Goal: Information Seeking & Learning: Learn about a topic

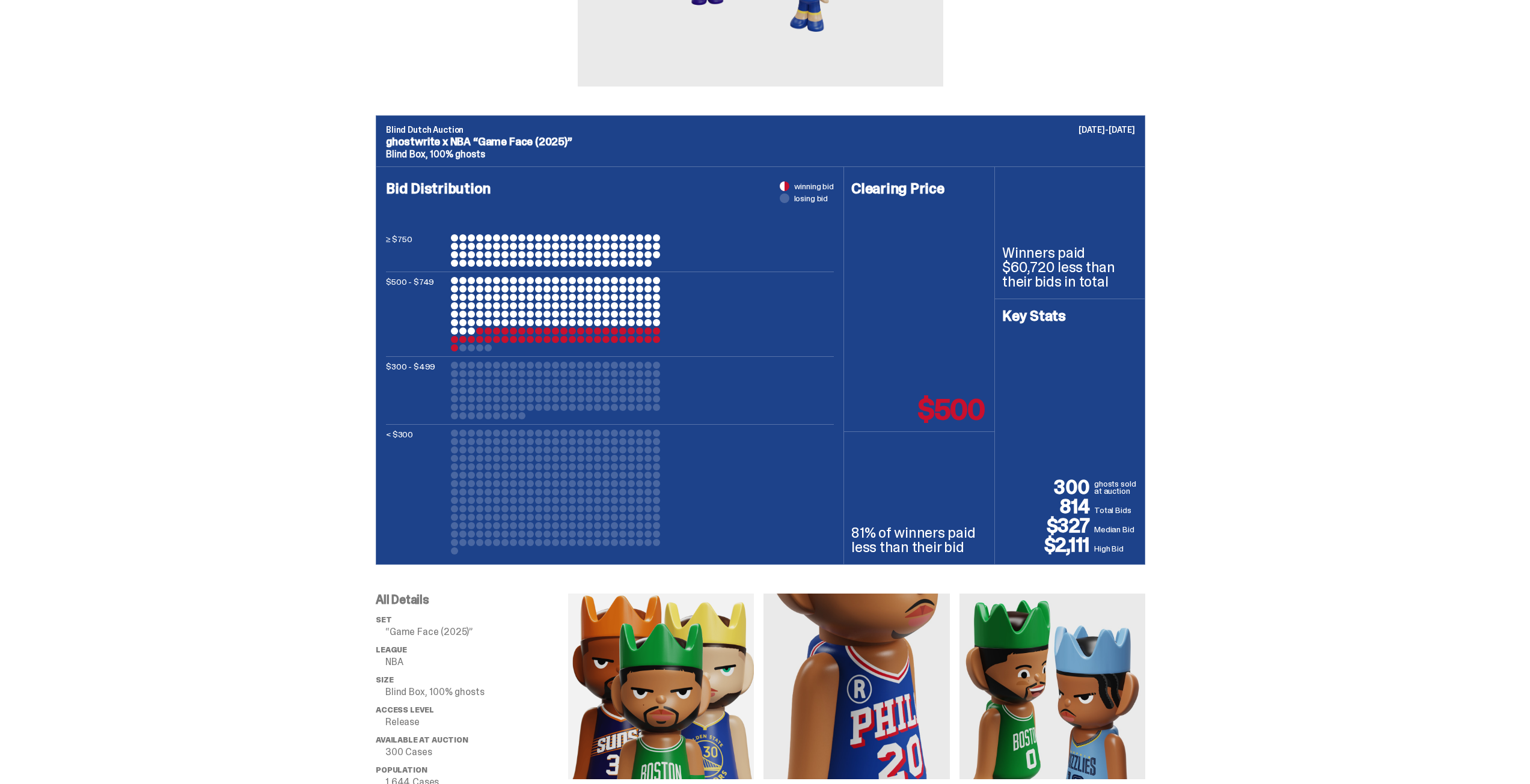
scroll to position [360, 0]
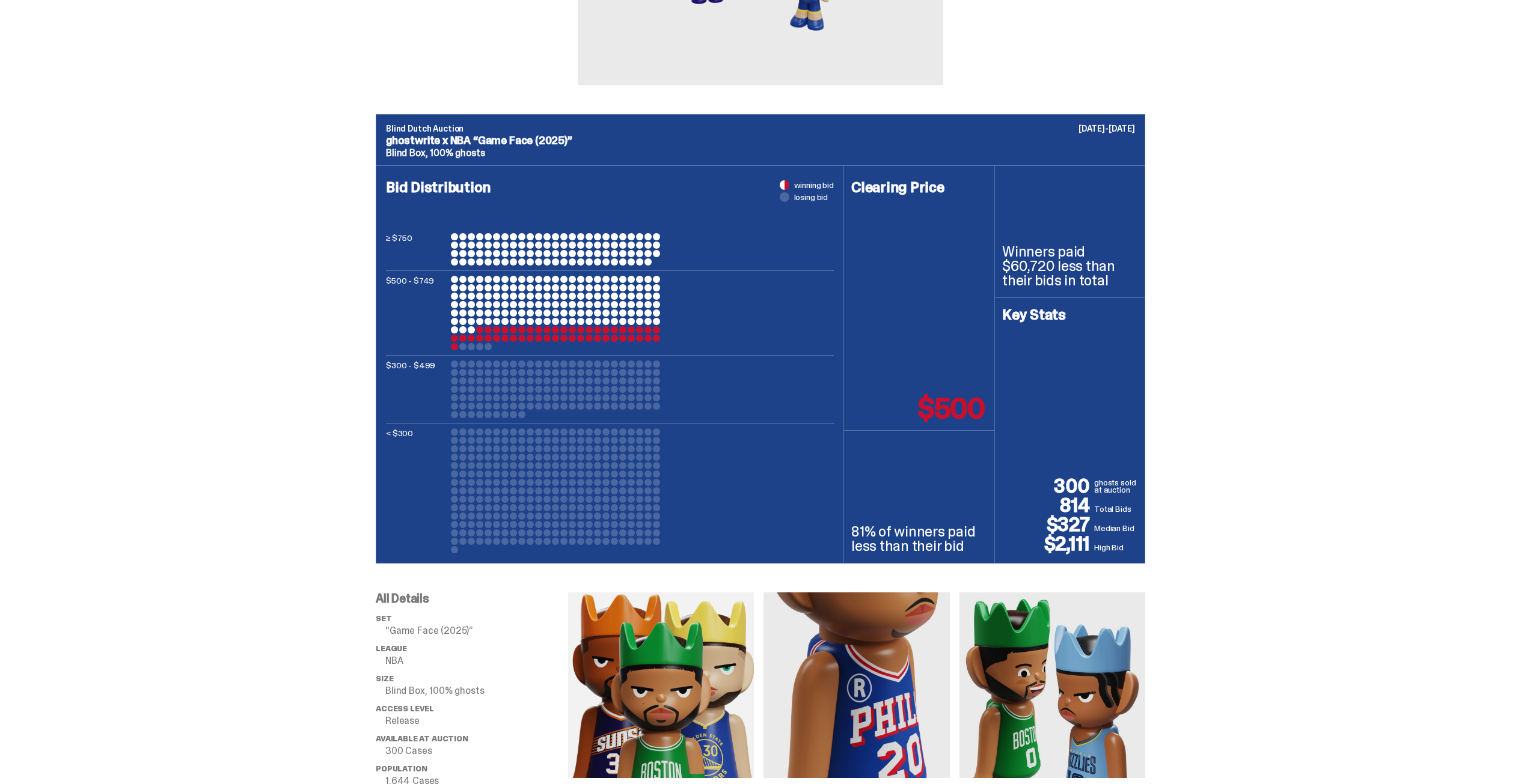
click at [515, 335] on div at bounding box center [555, 313] width 210 height 74
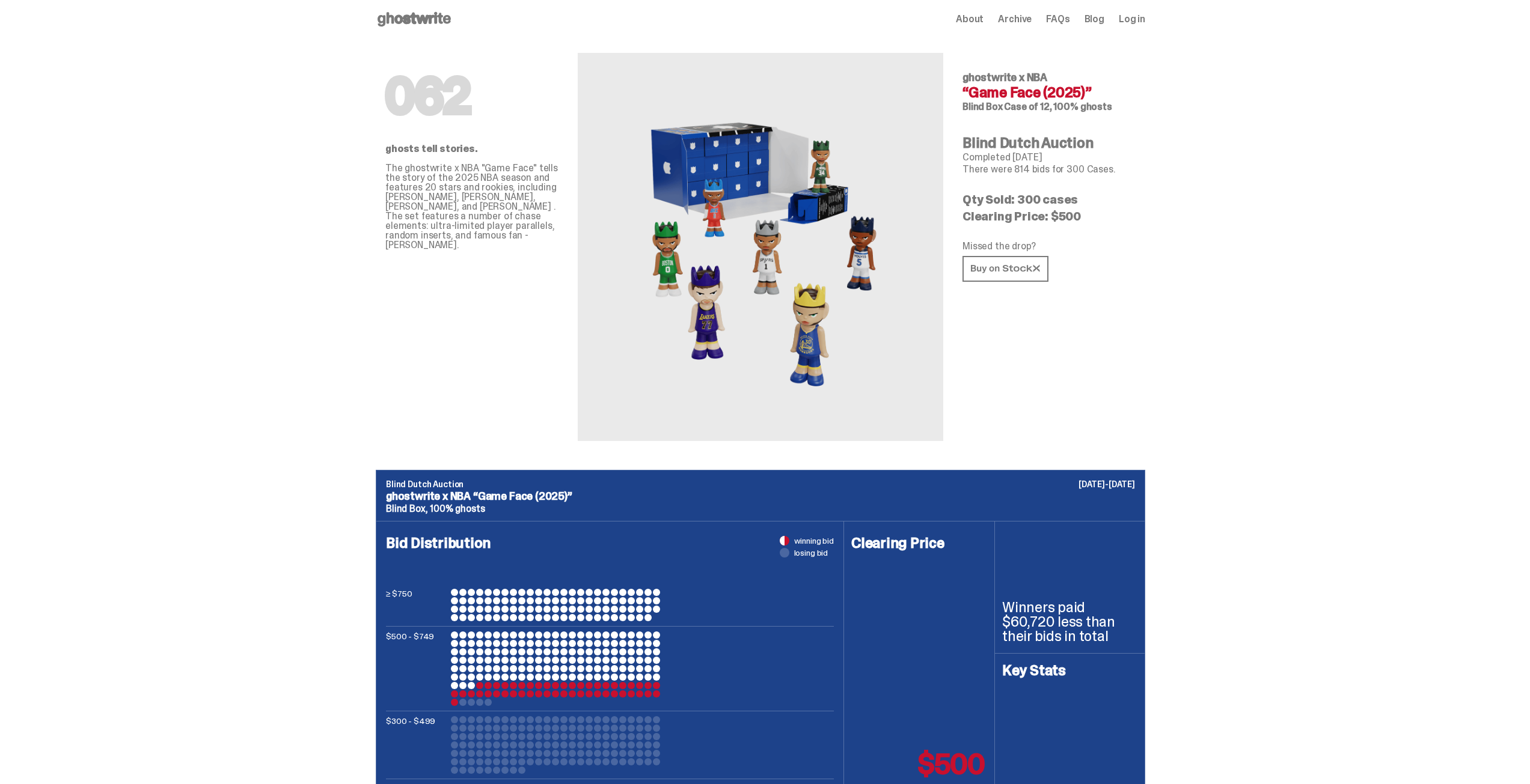
scroll to position [0, 0]
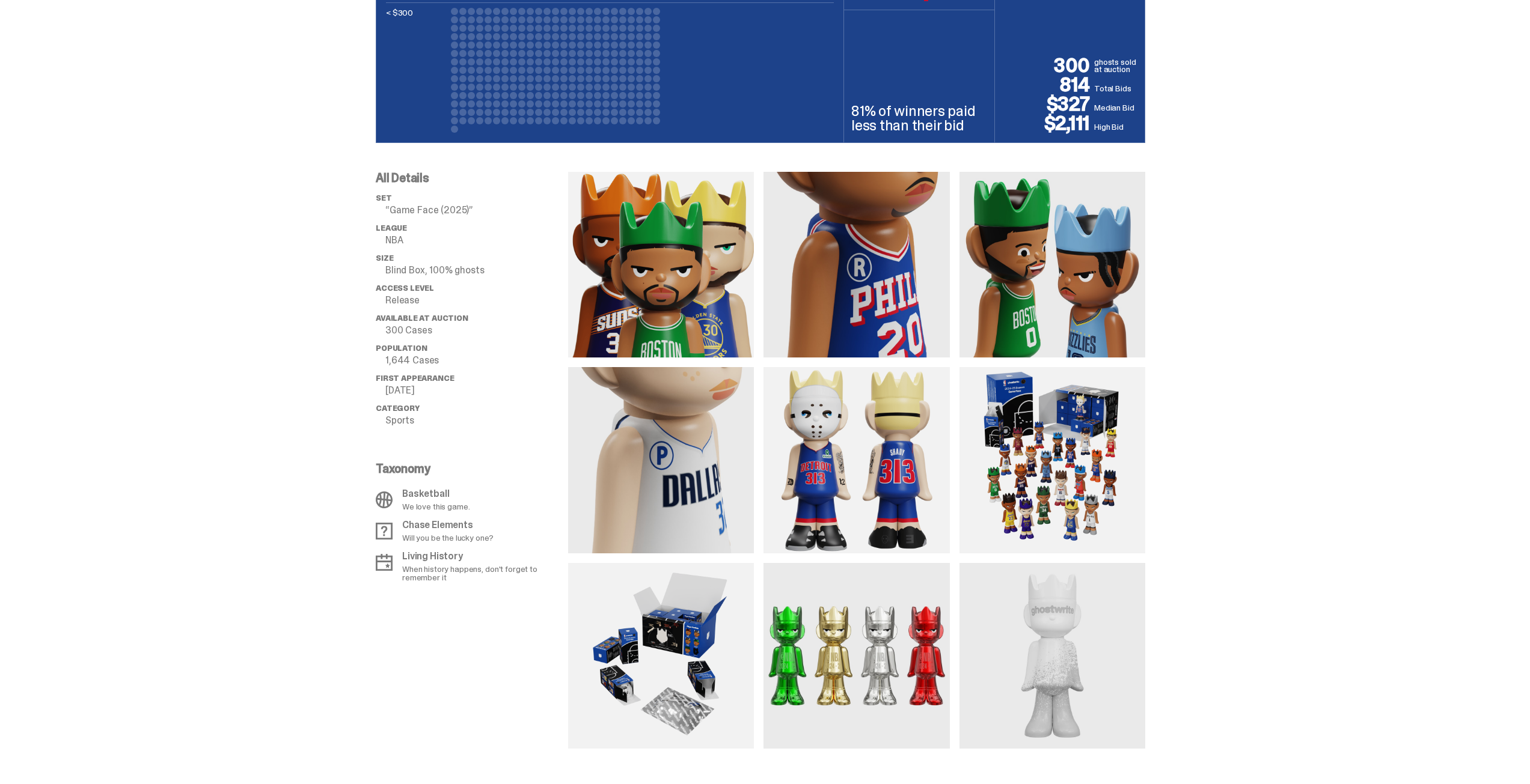
click at [614, 260] on img at bounding box center [661, 265] width 186 height 186
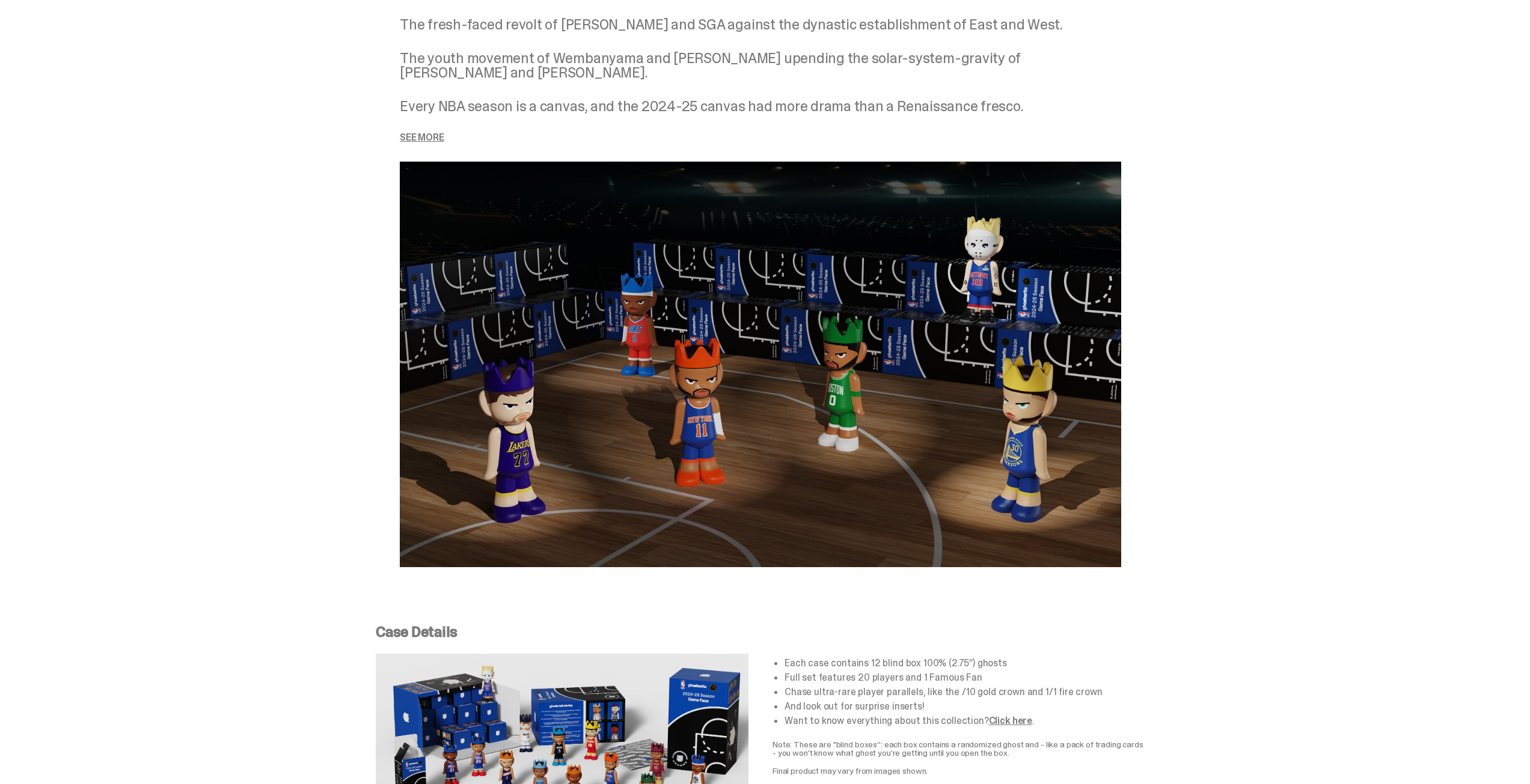
scroll to position [1622, 0]
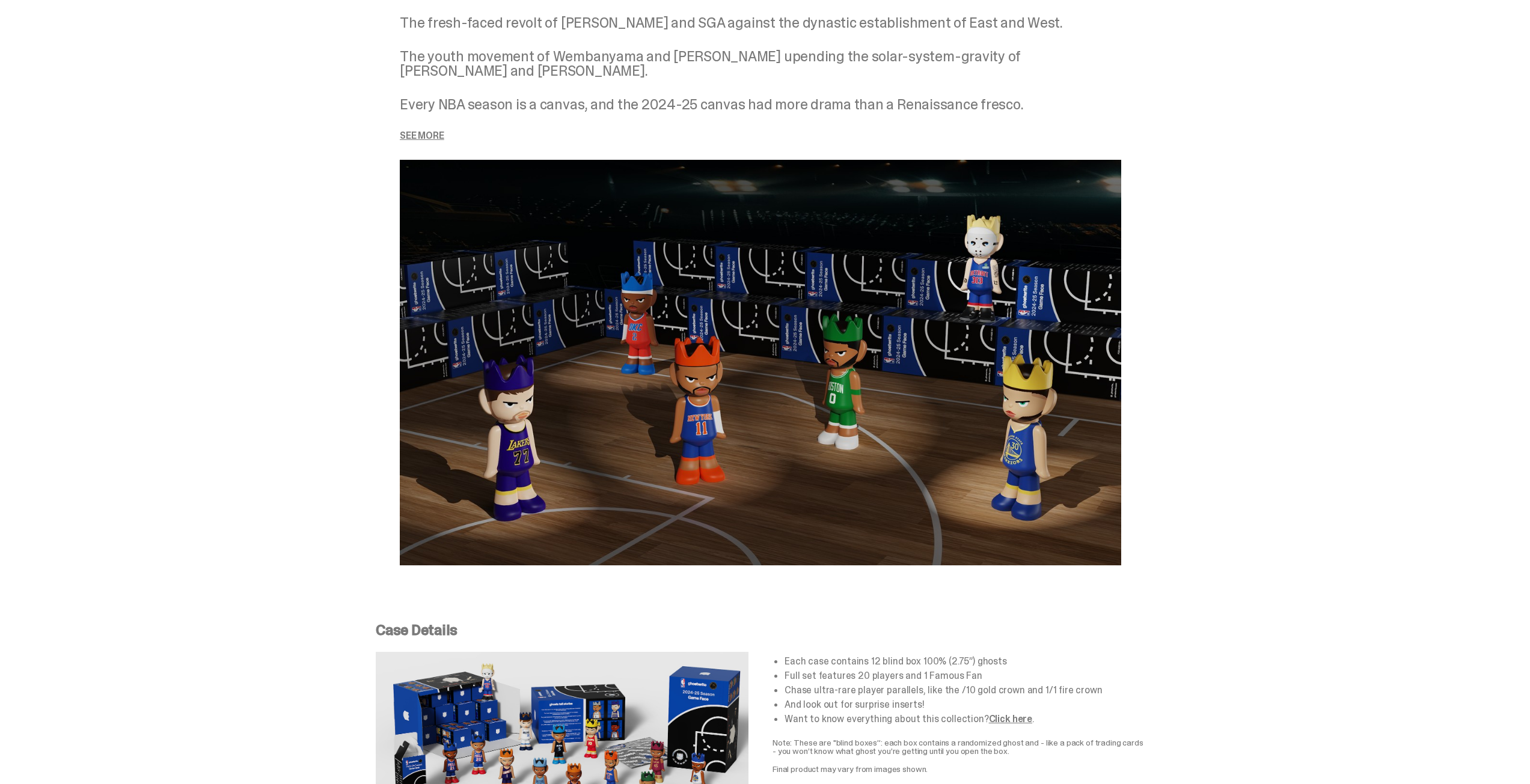
click at [432, 139] on p "See more" at bounding box center [760, 136] width 721 height 10
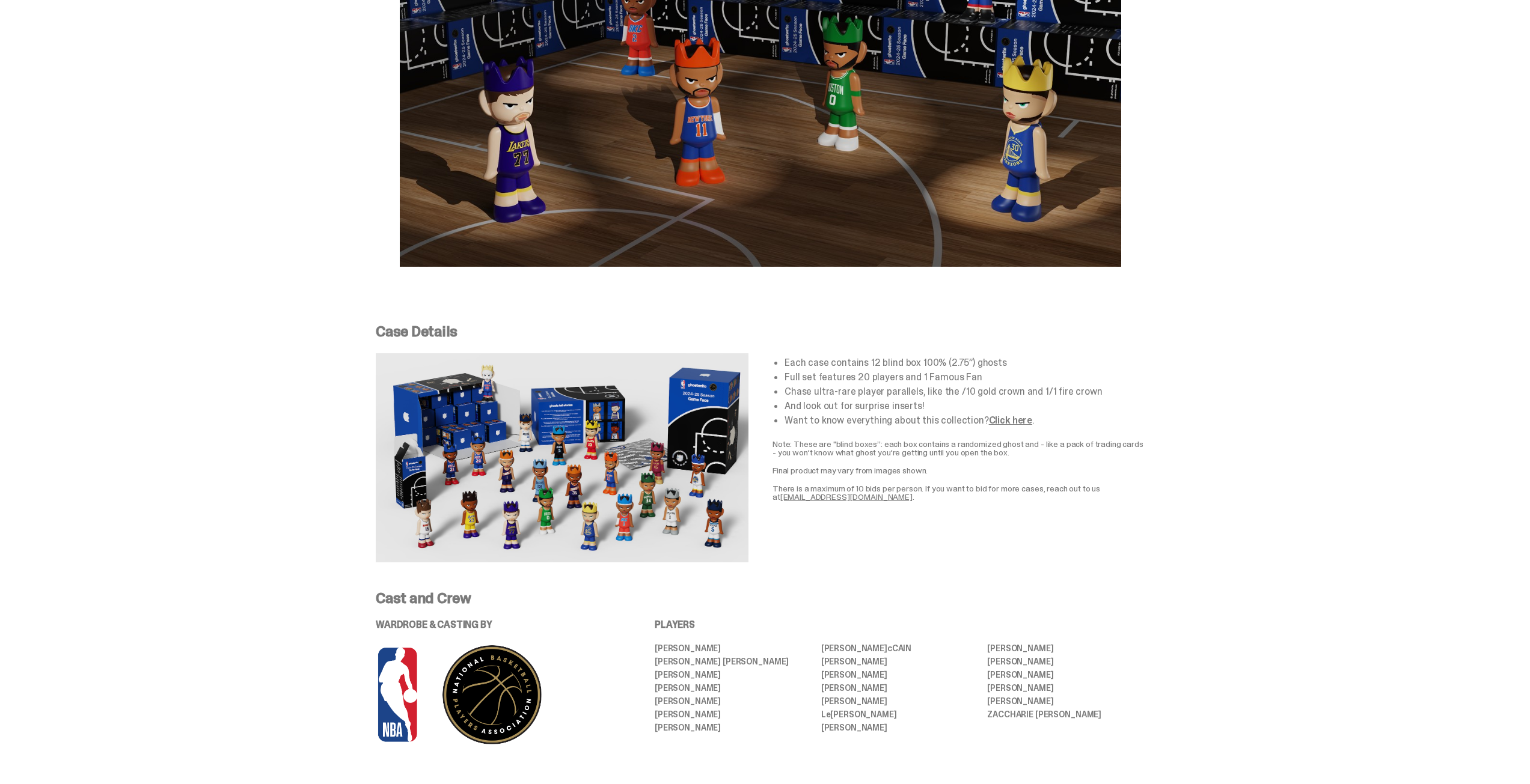
scroll to position [2043, 0]
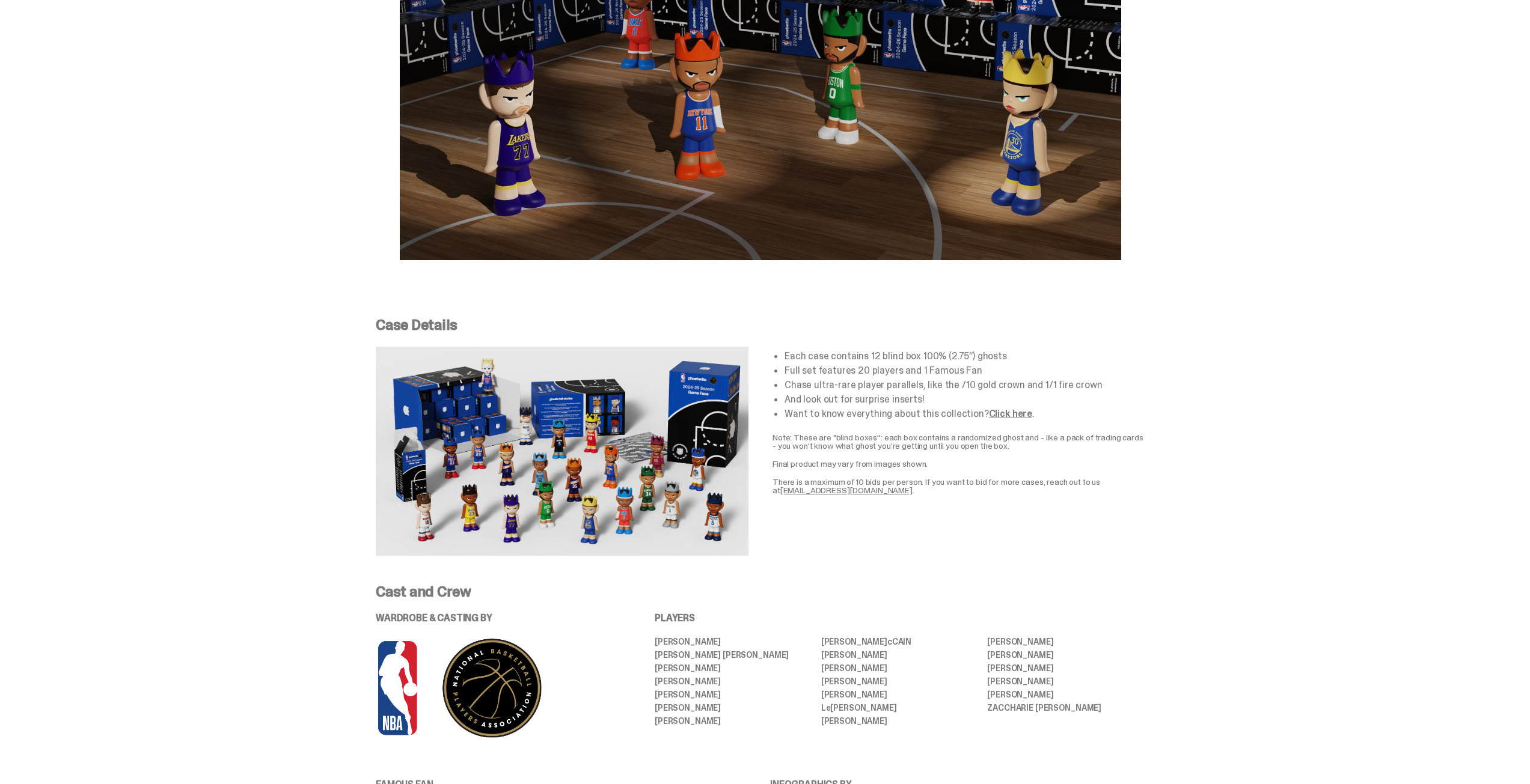
click at [989, 416] on link "Click here" at bounding box center [1010, 413] width 43 height 13
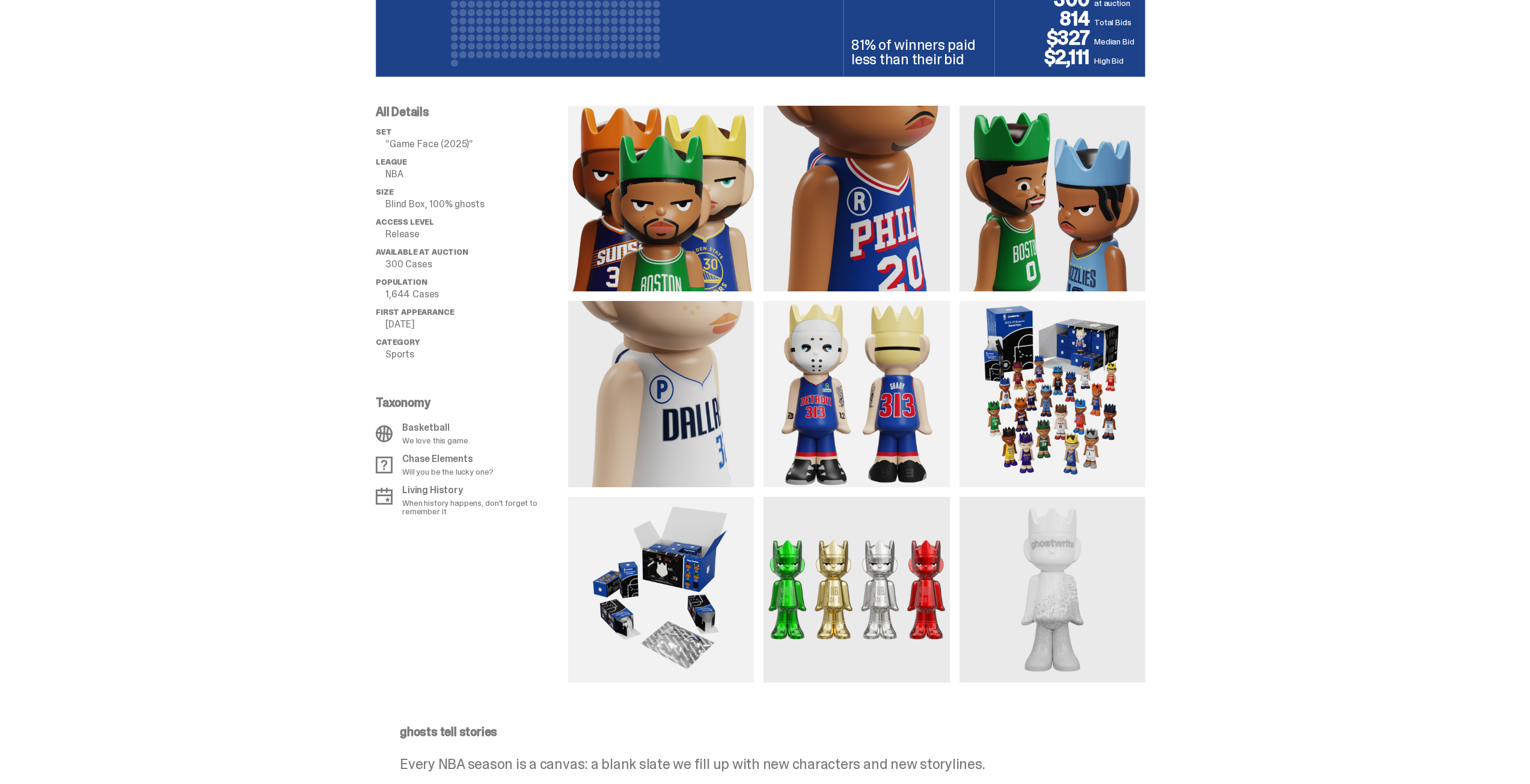
scroll to position [841, 0]
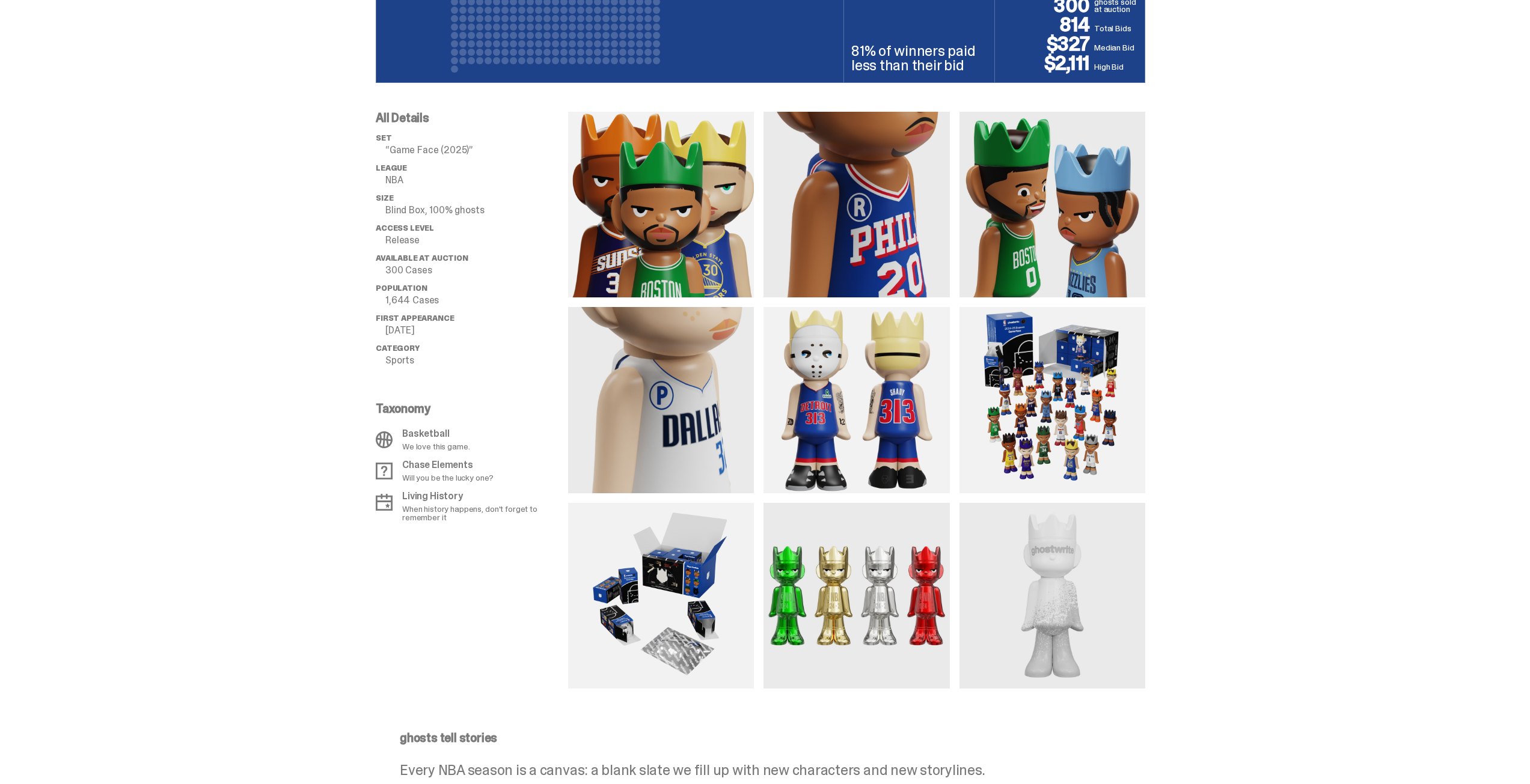
click at [1303, 401] on div "All Details set “Game Face (2025)” League NBA Size Blind Box, 100% ghosts Acces…" at bounding box center [760, 386] width 1521 height 605
click at [1394, 344] on div "All Details set “Game Face (2025)” League NBA Size Blind Box, 100% ghosts Acces…" at bounding box center [760, 386] width 1521 height 605
click at [1288, 374] on div "All Details set “Game Face (2025)” League NBA Size Blind Box, 100% ghosts Acces…" at bounding box center [760, 386] width 1521 height 605
click at [1284, 357] on div "All Details set “Game Face (2025)” League NBA Size Blind Box, 100% ghosts Acces…" at bounding box center [760, 386] width 1521 height 605
click at [1274, 573] on div "All Details set “Game Face (2025)” League NBA Size Blind Box, 100% ghosts Acces…" at bounding box center [760, 386] width 1521 height 605
